Goal: Task Accomplishment & Management: Manage account settings

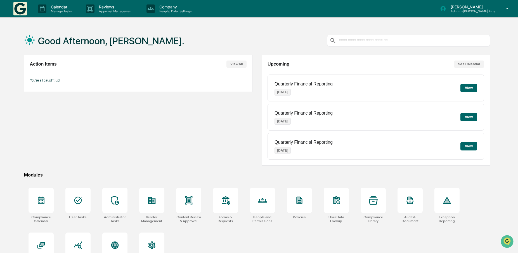
drag, startPoint x: 184, startPoint y: 150, endPoint x: 188, endPoint y: 149, distance: 3.8
click at [184, 150] on div "Action Items View All You're all caught up!" at bounding box center [138, 110] width 229 height 111
drag, startPoint x: 121, startPoint y: 141, endPoint x: 335, endPoint y: 90, distance: 220.8
click at [121, 141] on div "Action Items View All You're all caught up!" at bounding box center [138, 110] width 229 height 111
drag, startPoint x: 20, startPoint y: 130, endPoint x: 53, endPoint y: 38, distance: 97.2
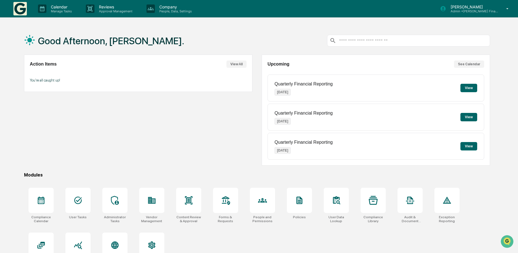
click at [20, 130] on div "Good Afternoon, Thayne. Action Items View All You're all caught up! Upcoming Se…" at bounding box center [257, 153] width 483 height 253
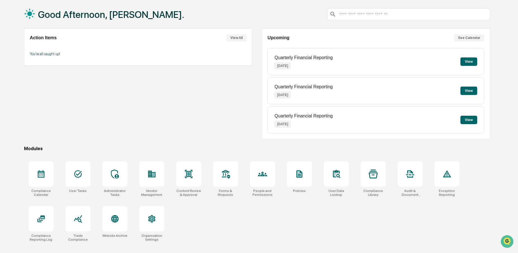
scroll to position [27, 0]
click at [263, 172] on icon at bounding box center [262, 173] width 3 height 3
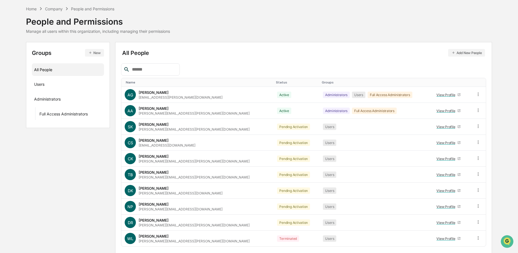
scroll to position [39, 0]
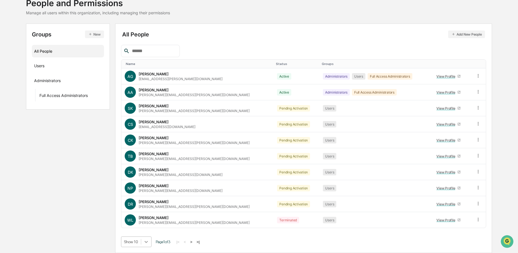
click at [146, 239] on body "Calendar Manage Tasks Reviews Approval Management Company People, Data, Setting…" at bounding box center [259, 107] width 518 height 292
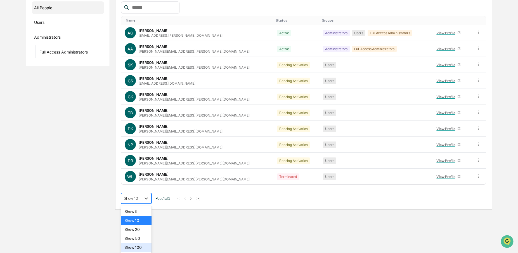
click at [130, 247] on div "Show 100" at bounding box center [136, 247] width 30 height 9
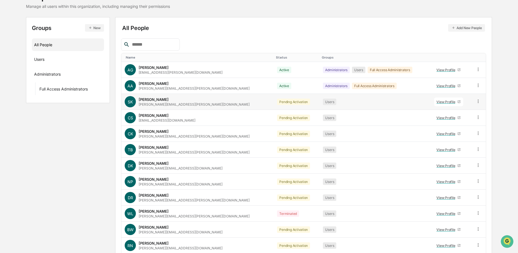
scroll to position [56, 0]
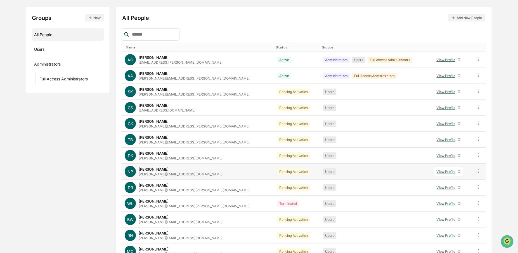
click at [437, 171] on div "View Profile" at bounding box center [447, 171] width 21 height 4
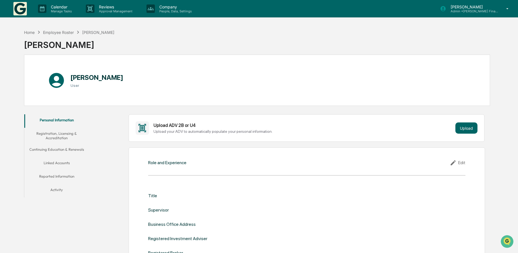
click at [459, 160] on div "Edit" at bounding box center [458, 162] width 16 height 7
click at [56, 32] on div "Employee Roster" at bounding box center [58, 32] width 31 height 5
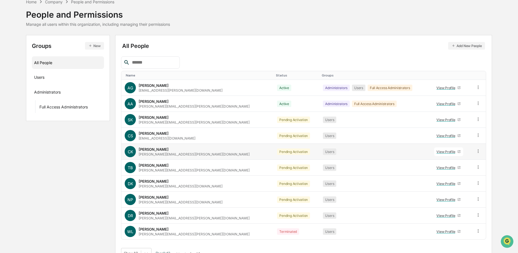
scroll to position [39, 0]
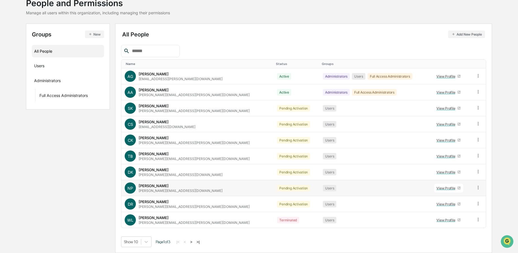
click at [478, 187] on icon at bounding box center [478, 186] width 1 height 3
click at [446, 220] on div "Change Name/Email" at bounding box center [453, 218] width 46 height 7
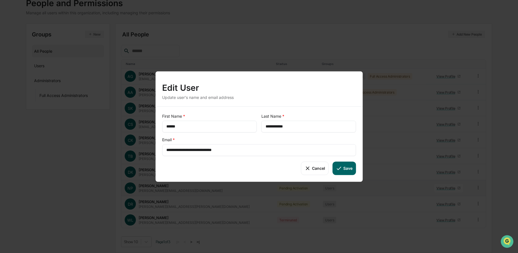
drag, startPoint x: 246, startPoint y: 149, endPoint x: 86, endPoint y: 133, distance: 160.3
click at [86, 133] on div "**********" at bounding box center [259, 126] width 518 height 253
paste input "text"
click at [347, 169] on button "Save" at bounding box center [344, 167] width 23 height 13
type input "**********"
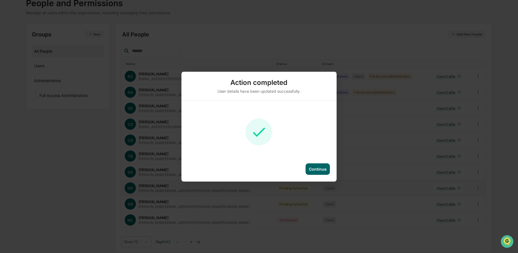
click at [323, 169] on div "Continue" at bounding box center [318, 168] width 18 height 5
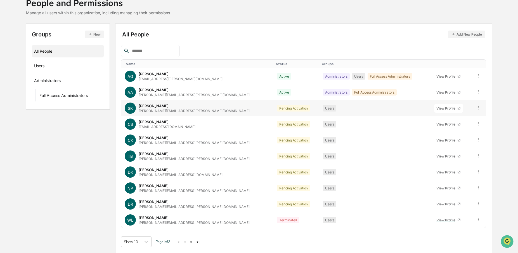
click at [477, 107] on icon at bounding box center [478, 107] width 5 height 5
click at [459, 128] on div "Change Status" at bounding box center [453, 127] width 46 height 7
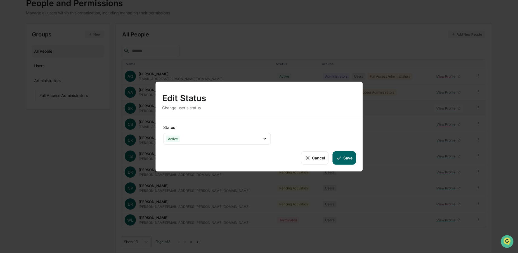
click at [348, 157] on button "Save" at bounding box center [344, 157] width 23 height 13
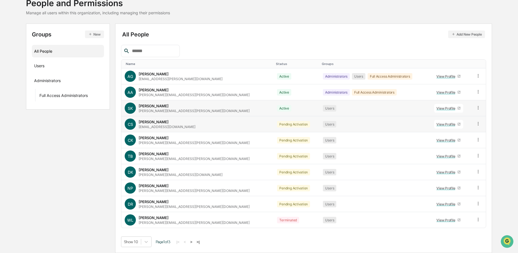
click at [476, 124] on icon at bounding box center [478, 123] width 5 height 5
click at [455, 142] on div "Change Status" at bounding box center [453, 143] width 46 height 7
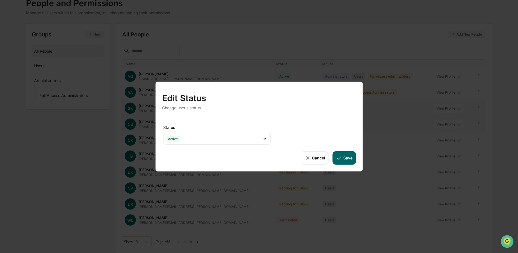
click at [344, 155] on button "Save" at bounding box center [344, 157] width 23 height 13
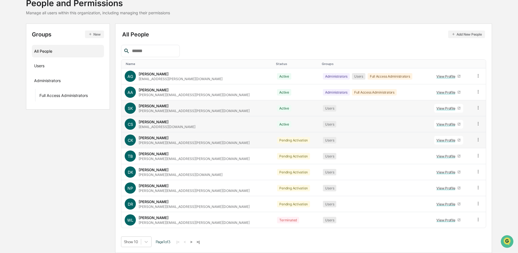
click at [476, 138] on icon at bounding box center [478, 139] width 5 height 5
click at [454, 157] on div "Change Status" at bounding box center [453, 159] width 46 height 7
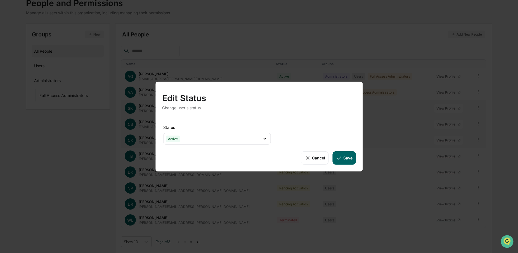
click at [343, 156] on button "Save" at bounding box center [344, 157] width 23 height 13
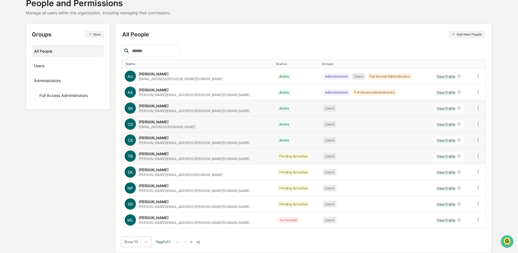
click at [476, 156] on icon at bounding box center [478, 155] width 5 height 5
click at [445, 176] on div "Change Status" at bounding box center [453, 175] width 46 height 7
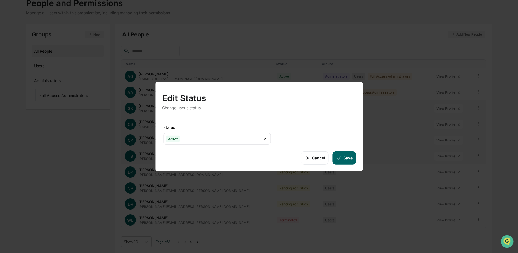
click at [350, 156] on button "Save" at bounding box center [344, 157] width 23 height 13
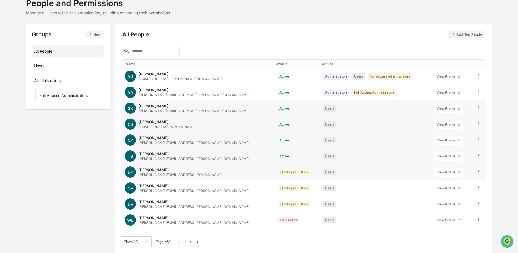
click at [476, 171] on icon at bounding box center [478, 171] width 5 height 5
click at [449, 190] on div "Change Status" at bounding box center [453, 191] width 46 height 7
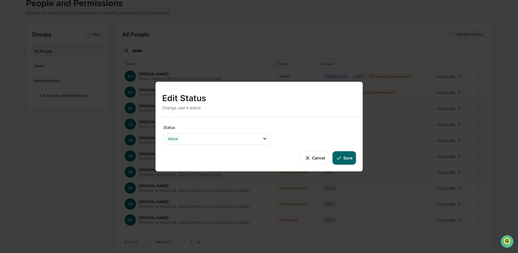
click at [346, 159] on button "Save" at bounding box center [344, 157] width 23 height 13
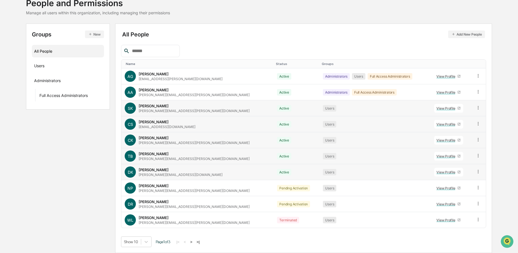
click at [476, 188] on icon at bounding box center [478, 187] width 5 height 5
click at [452, 206] on div "Change Status" at bounding box center [453, 207] width 46 height 7
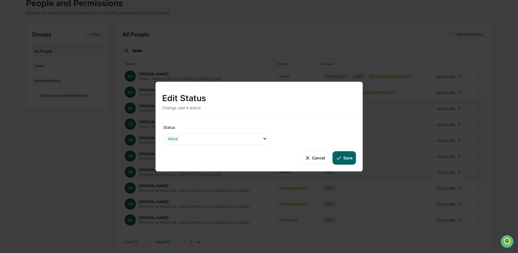
click at [348, 159] on button "Save" at bounding box center [344, 157] width 23 height 13
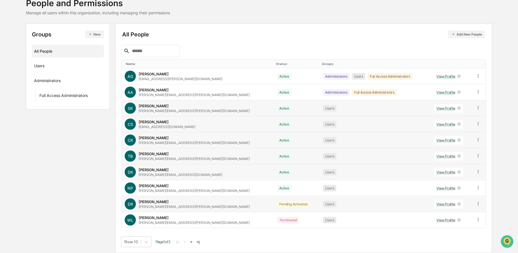
click at [476, 204] on icon at bounding box center [478, 203] width 5 height 5
click at [451, 222] on div "Change Status" at bounding box center [453, 223] width 46 height 7
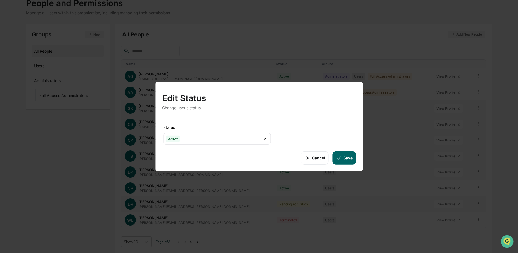
click at [350, 158] on button "Save" at bounding box center [344, 157] width 23 height 13
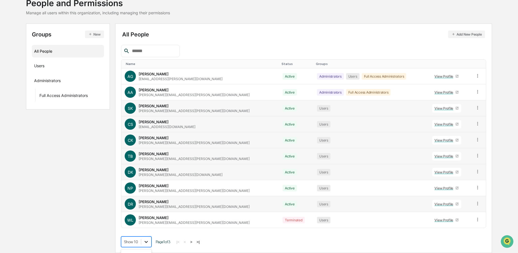
scroll to position [83, 0]
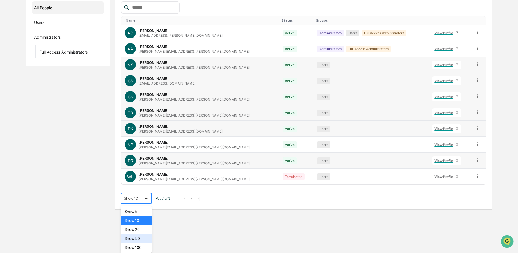
click at [146, 209] on body "Calendar Manage Tasks Reviews Approval Management Company People, Data, Setting…" at bounding box center [259, 63] width 518 height 292
click at [141, 246] on div "Show 100" at bounding box center [136, 247] width 30 height 9
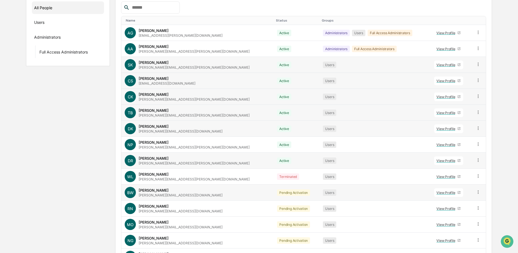
click at [478, 192] on icon at bounding box center [478, 191] width 1 height 3
click at [438, 211] on div "Change Status" at bounding box center [453, 212] width 46 height 7
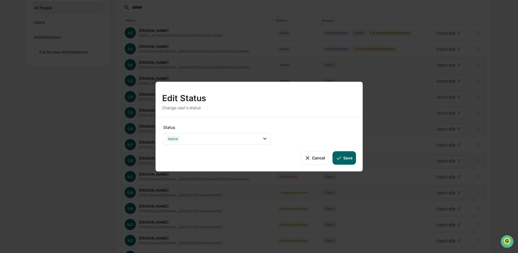
drag, startPoint x: 345, startPoint y: 157, endPoint x: 395, endPoint y: 173, distance: 52.4
click at [345, 157] on button "Save" at bounding box center [344, 157] width 23 height 13
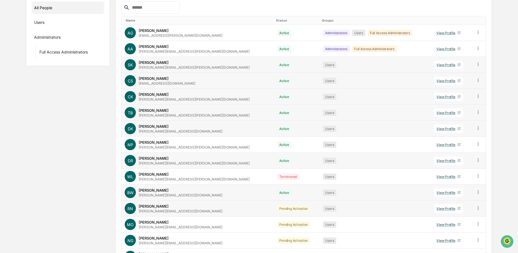
click at [476, 206] on icon at bounding box center [478, 207] width 5 height 5
click at [445, 228] on div "Change Status" at bounding box center [453, 228] width 46 height 7
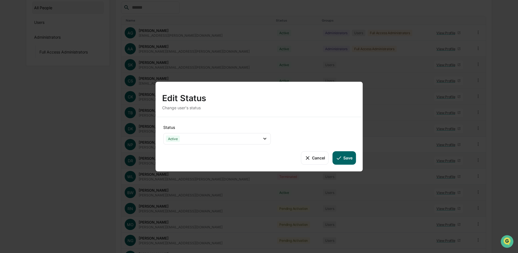
click at [342, 159] on button "Save" at bounding box center [344, 157] width 23 height 13
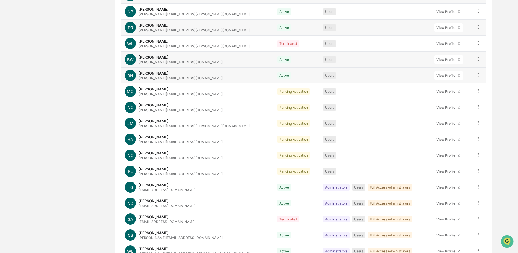
scroll to position [223, 0]
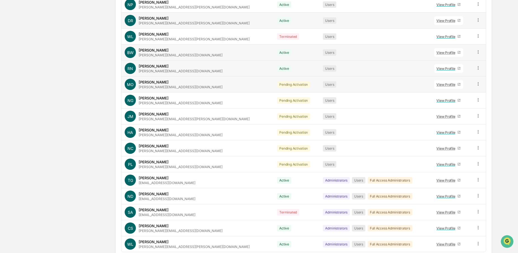
click at [476, 83] on icon at bounding box center [478, 83] width 5 height 5
click at [445, 105] on div "Change Status" at bounding box center [453, 104] width 46 height 7
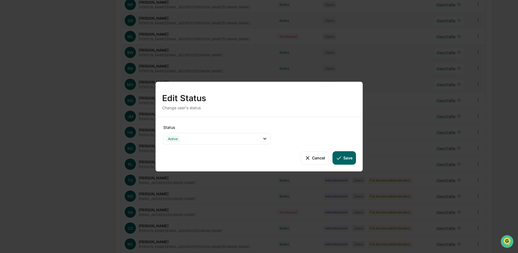
click at [346, 157] on button "Save" at bounding box center [344, 157] width 23 height 13
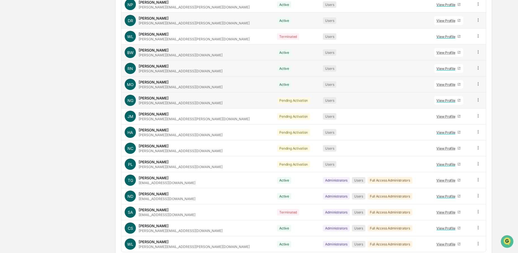
click at [476, 100] on icon at bounding box center [478, 99] width 5 height 5
click at [445, 121] on div "Change Status" at bounding box center [453, 120] width 46 height 7
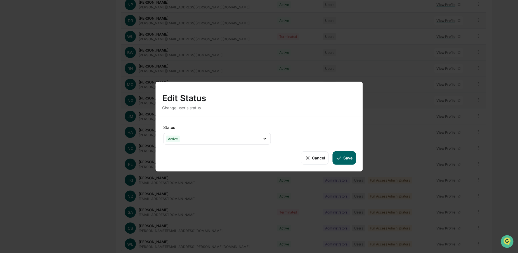
click at [348, 158] on button "Save" at bounding box center [344, 157] width 23 height 13
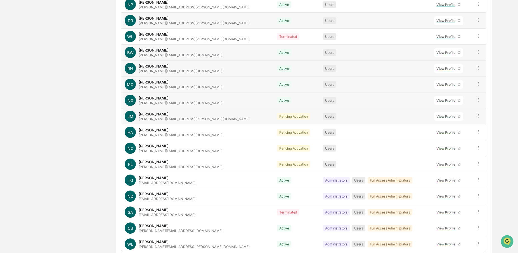
click at [476, 116] on icon at bounding box center [478, 115] width 5 height 5
click at [453, 136] on div "Change Status" at bounding box center [453, 136] width 46 height 7
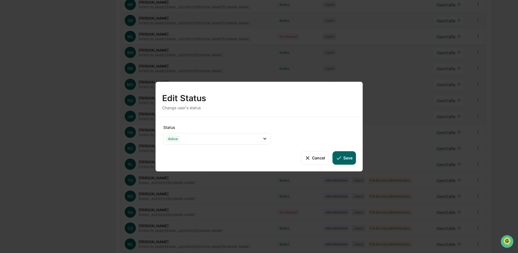
click at [343, 157] on button "Save" at bounding box center [344, 157] width 23 height 13
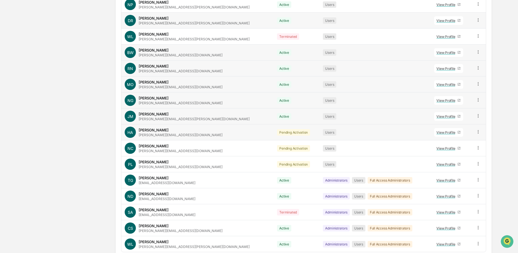
click at [476, 131] on icon at bounding box center [478, 131] width 5 height 5
click at [451, 150] on div "Change Status" at bounding box center [453, 152] width 46 height 7
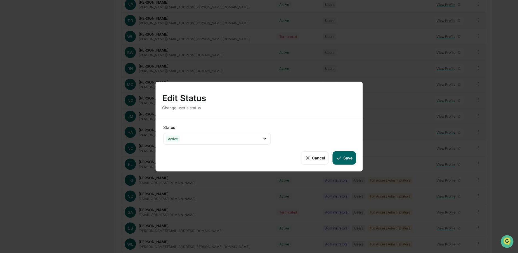
click at [342, 155] on icon at bounding box center [339, 157] width 6 height 6
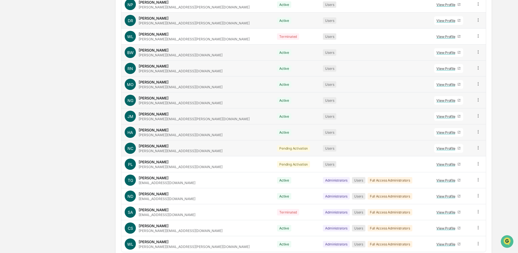
click at [475, 145] on td at bounding box center [479, 148] width 14 height 16
click at [476, 148] on icon at bounding box center [478, 147] width 5 height 5
click at [437, 167] on div "Change Status" at bounding box center [453, 167] width 46 height 7
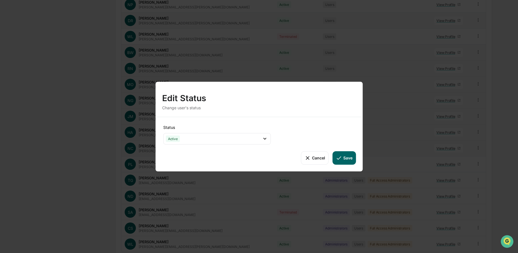
click at [349, 159] on button "Save" at bounding box center [344, 157] width 23 height 13
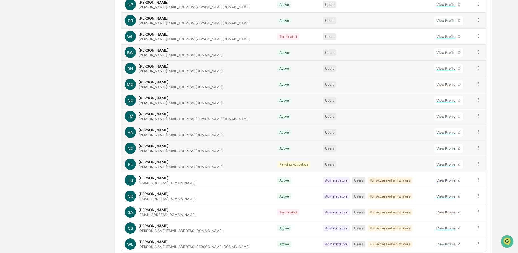
click at [476, 163] on icon at bounding box center [478, 163] width 5 height 5
click at [450, 183] on div "Change Status" at bounding box center [453, 183] width 46 height 7
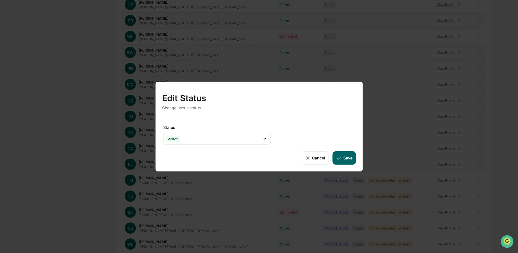
click at [345, 161] on button "Save" at bounding box center [344, 157] width 23 height 13
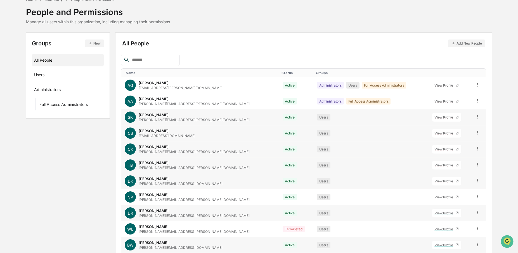
scroll to position [0, 0]
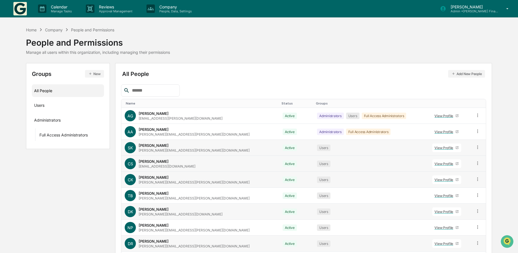
click at [293, 48] on div "Home Company People and Permissions People and Permissions Manage all users wit…" at bounding box center [259, 41] width 467 height 28
click at [242, 46] on div "Home Company People and Permissions People and Permissions Manage all users wit…" at bounding box center [259, 41] width 467 height 28
